Goal: Task Accomplishment & Management: Book appointment/travel/reservation

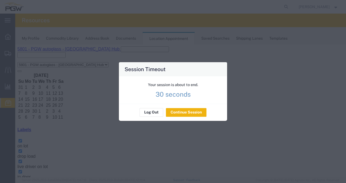
scroll to position [54, 0]
click at [199, 104] on div "Your session is about to end. 30 seconds" at bounding box center [173, 89] width 108 height 27
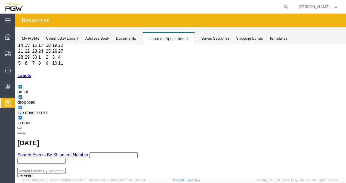
select select "1"
select select
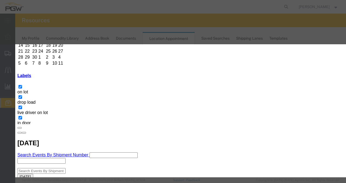
paste input "FFAU2547073"
type input "FFAU2547073"
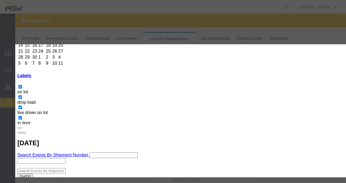
type input "8:00 am"
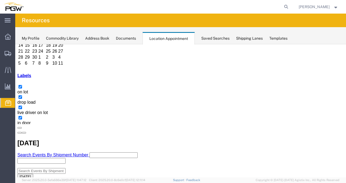
scroll to position [1, 0]
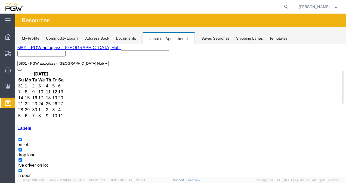
select select "1"
select select
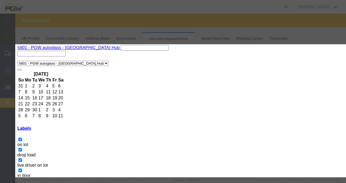
paste input "HAMU1414669"
type input "HAMU1414669"
type input "10:00 am"
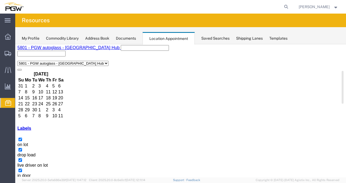
select select "1"
select select
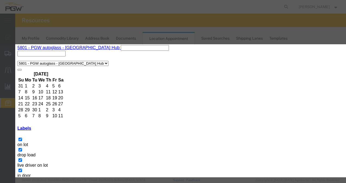
paste input "FSCU8855341"
type input "FSCU8855341"
type input "1:00 PM"
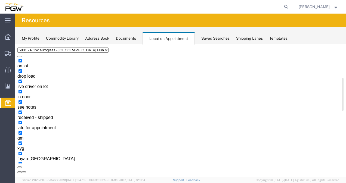
scroll to position [31, 0]
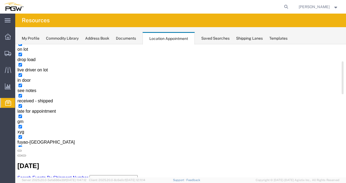
select select "1"
select select
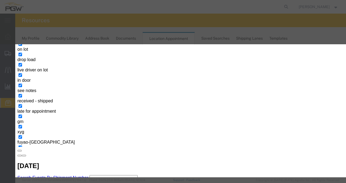
paste input "OOCU7080647"
type input "OOCU7080647"
type input "8:00 am"
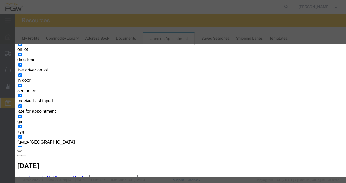
paste input "OOLU8812230"
type input "OOLU8812230"
type input "10:00 am"
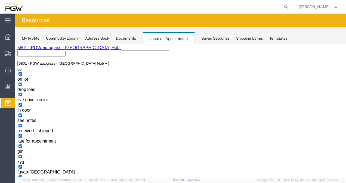
scroll to position [35, 0]
